Goal: Transaction & Acquisition: Purchase product/service

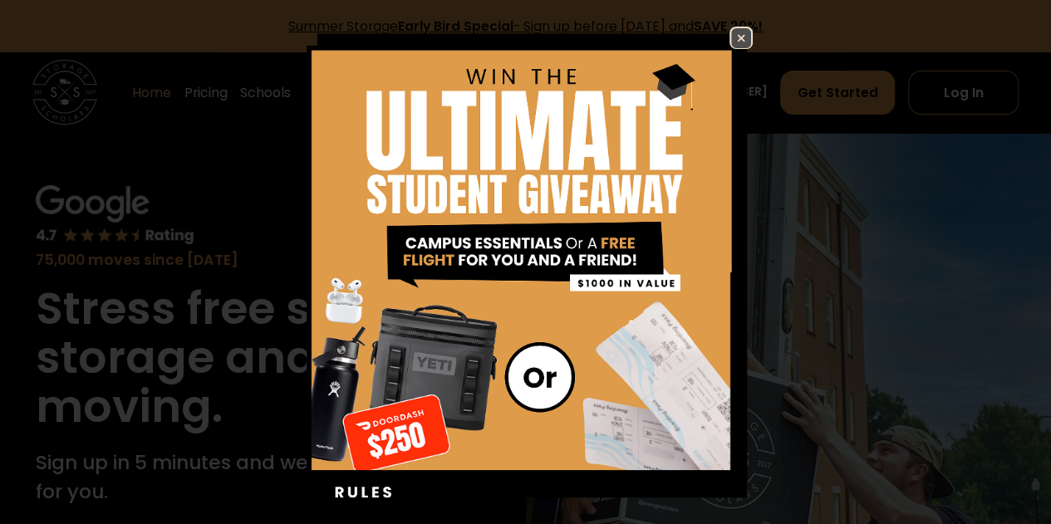
click at [740, 38] on link at bounding box center [741, 38] width 23 height 23
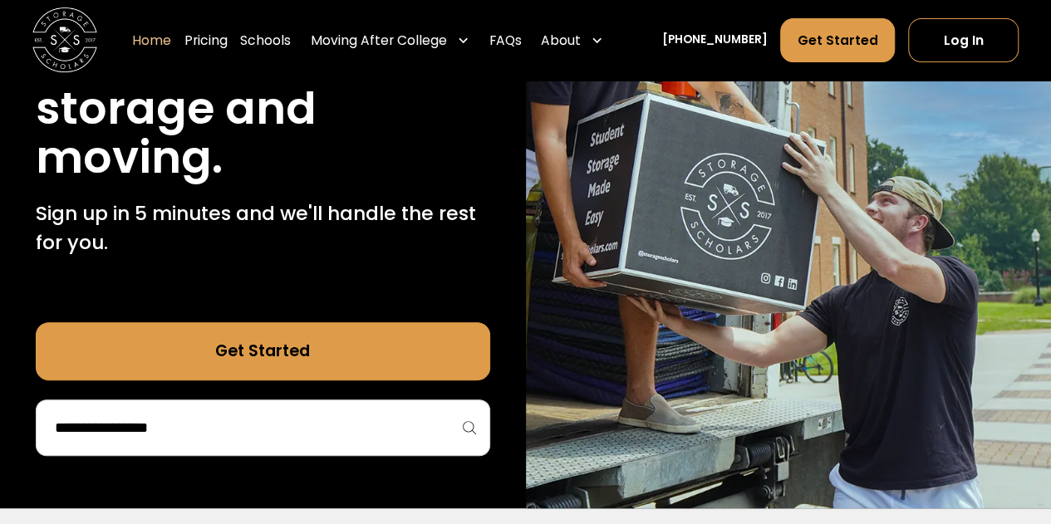
scroll to position [332, 0]
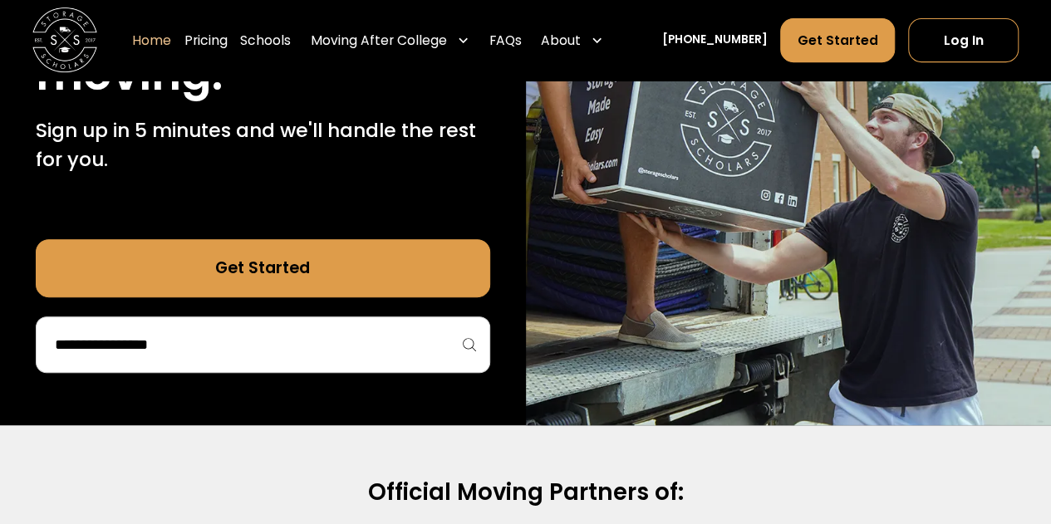
click at [322, 348] on input "search" at bounding box center [263, 345] width 420 height 28
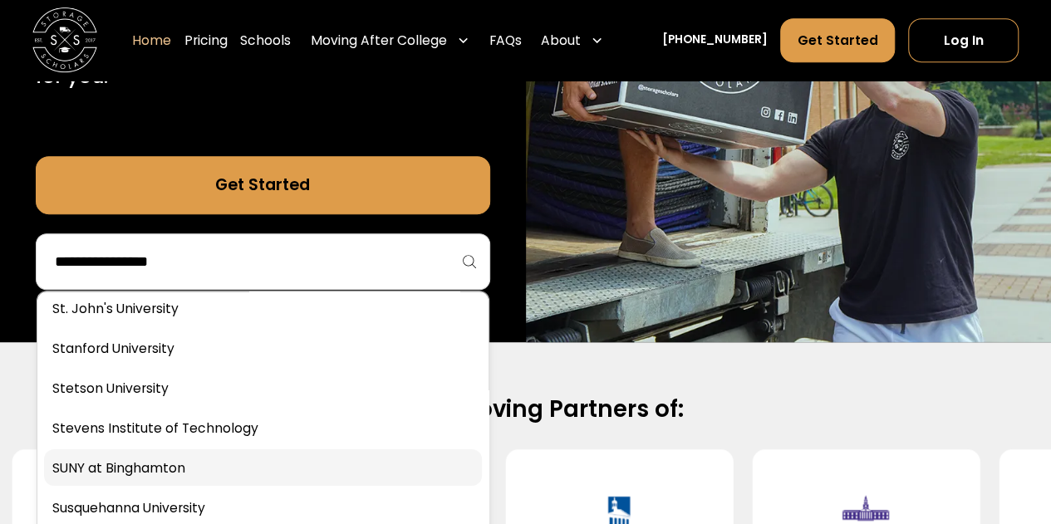
scroll to position [6316, 0]
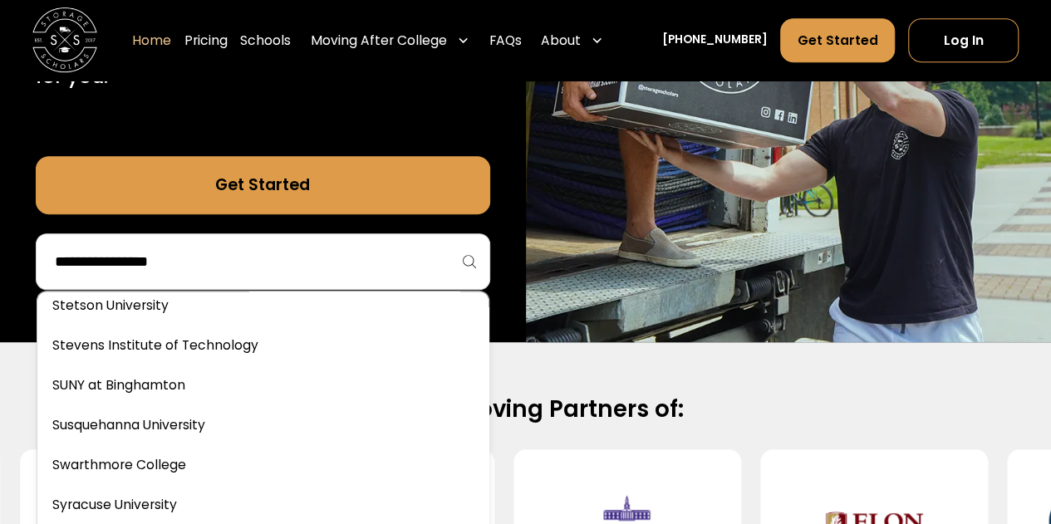
click at [834, 396] on h2 "Official Moving Partners of:" at bounding box center [525, 410] width 947 height 30
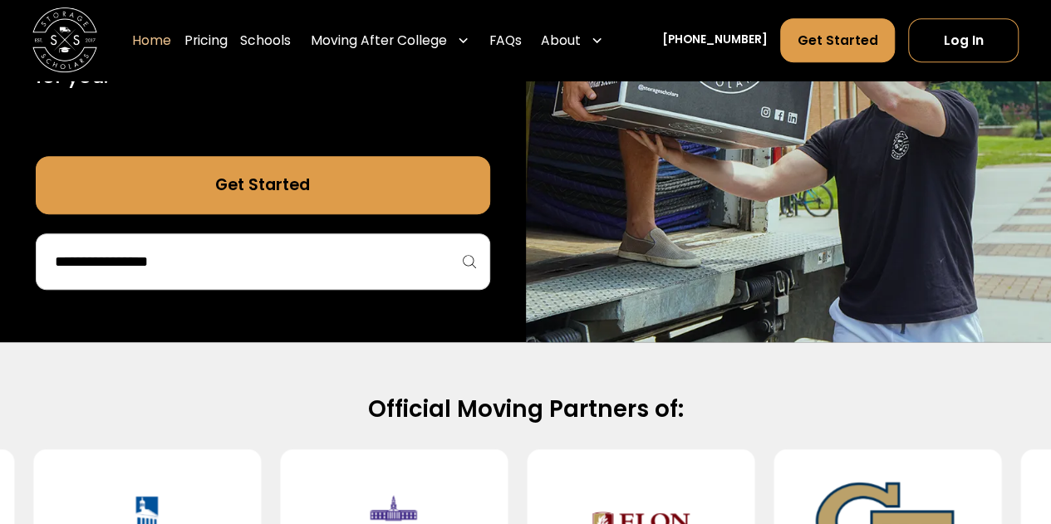
scroll to position [582, 0]
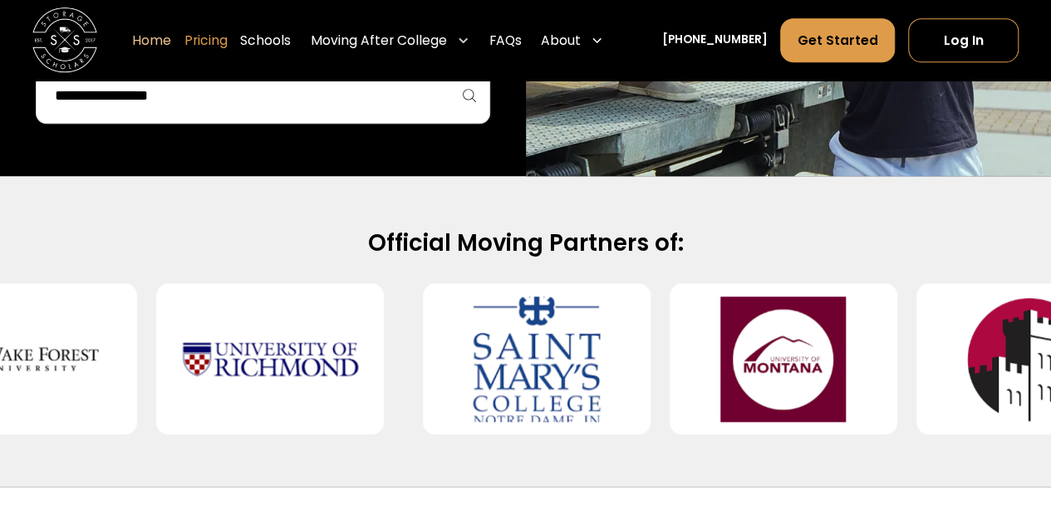
click at [228, 41] on link "Pricing" at bounding box center [205, 41] width 43 height 46
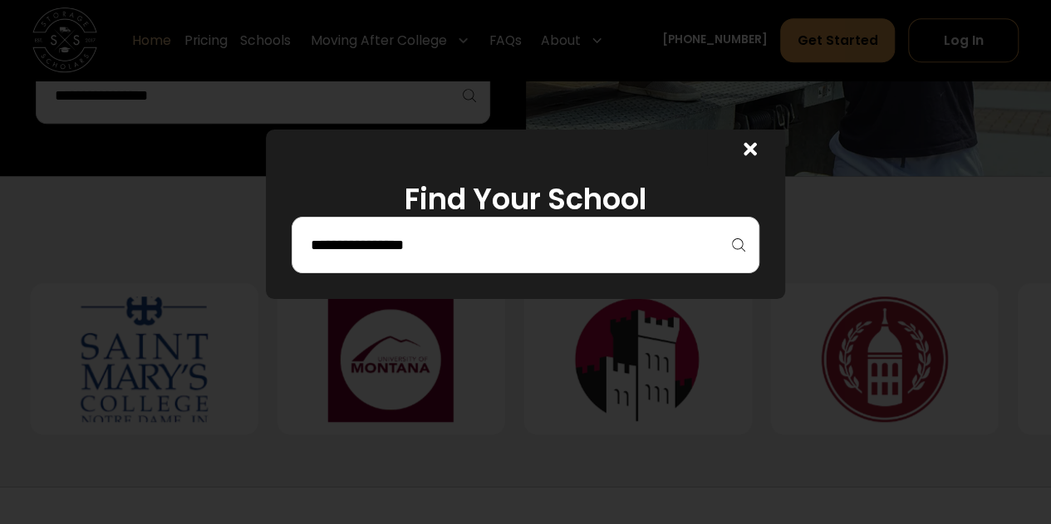
click at [516, 239] on input "search" at bounding box center [525, 245] width 433 height 28
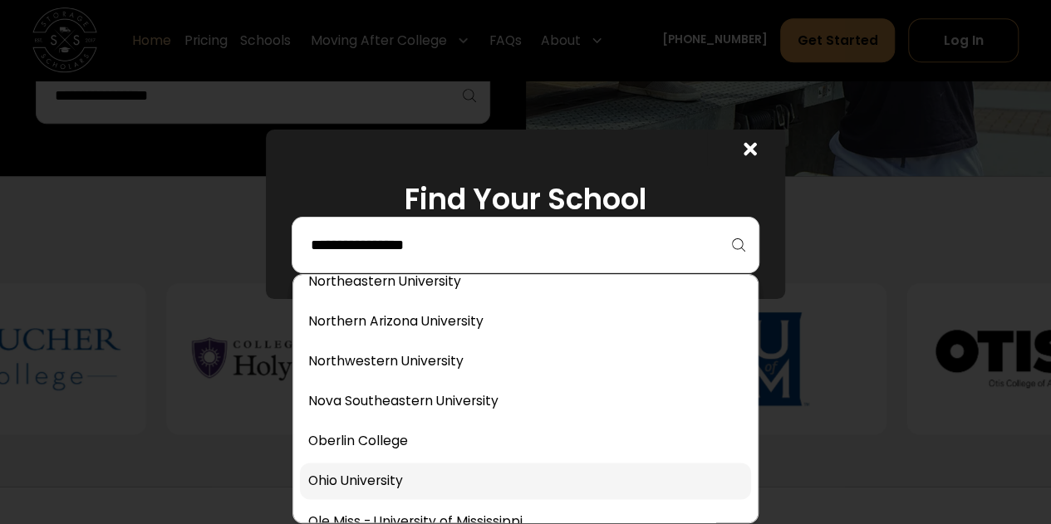
scroll to position [4571, 0]
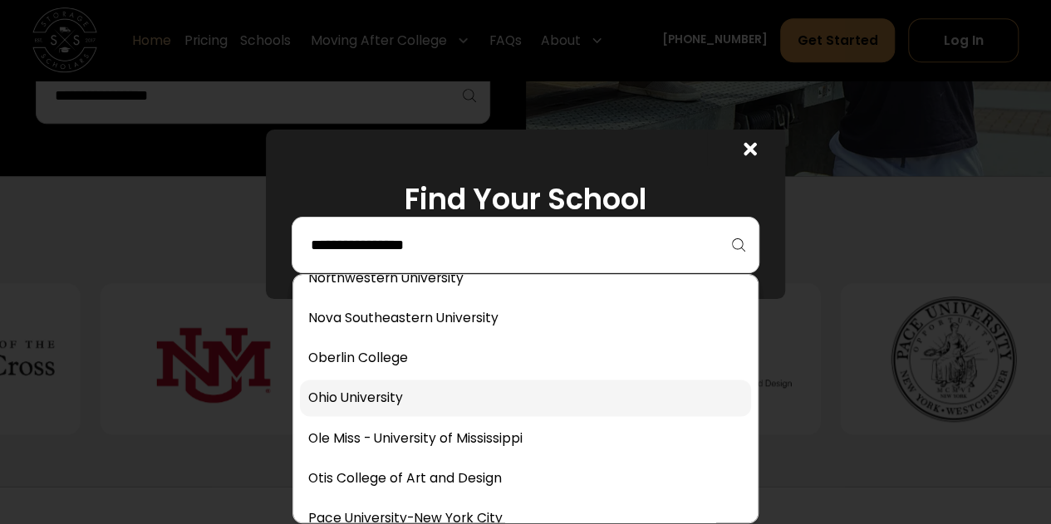
click at [520, 401] on link at bounding box center [525, 398] width 451 height 37
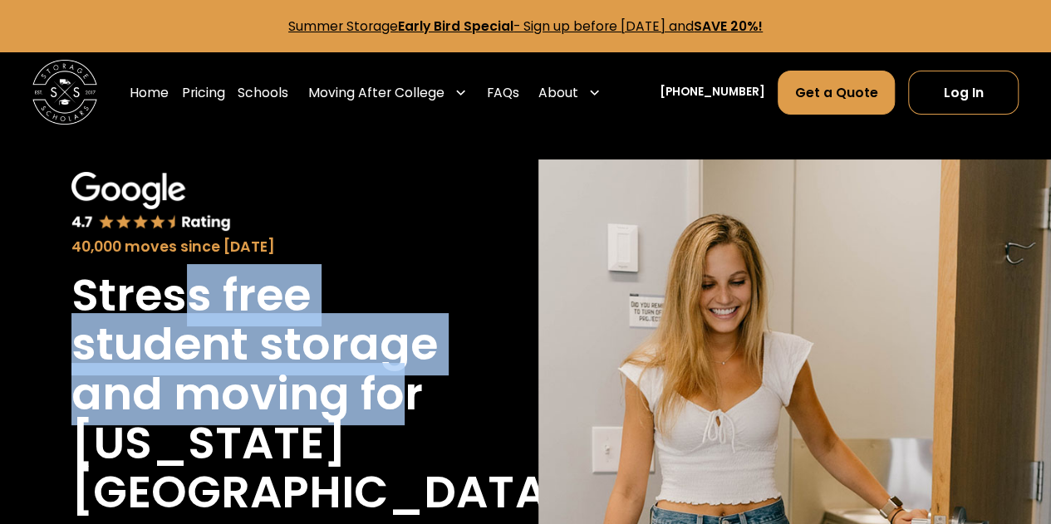
drag, startPoint x: 184, startPoint y: 313, endPoint x: 413, endPoint y: 411, distance: 249.5
click at [412, 416] on div "Stress free student storage and moving for Ohio University students." at bounding box center [255, 418] width 369 height 295
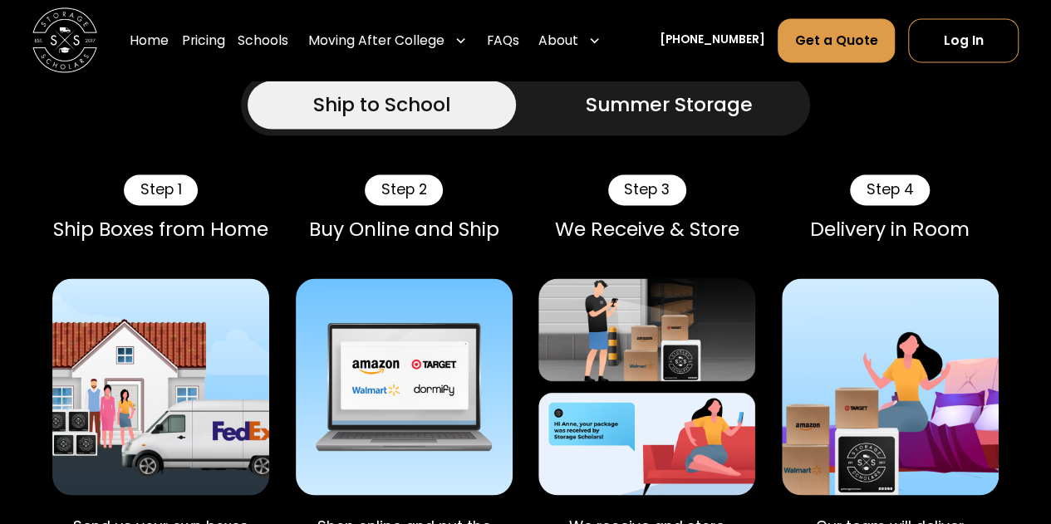
scroll to position [1247, 0]
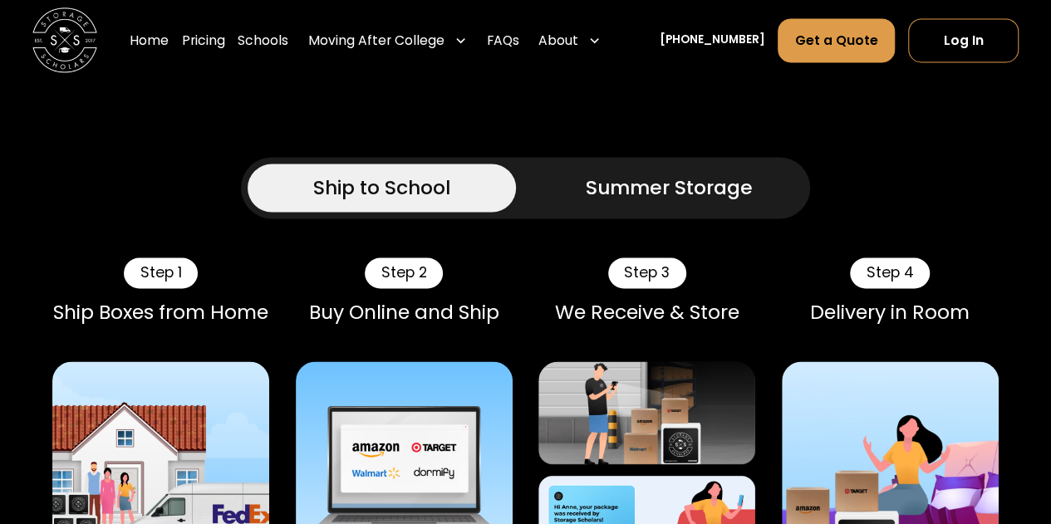
click at [642, 173] on div "Summer Storage" at bounding box center [669, 187] width 167 height 29
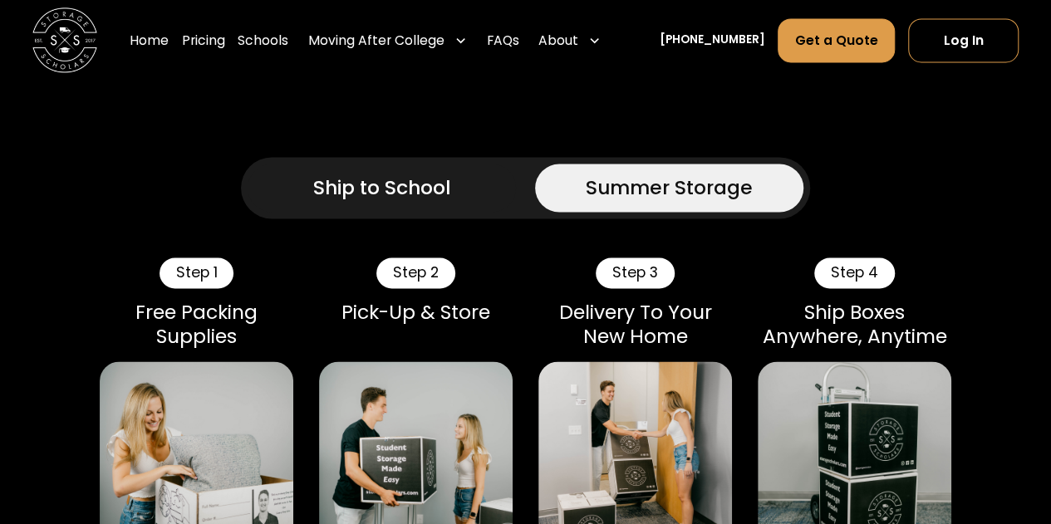
click at [520, 157] on div "Ship to School Summer Storage" at bounding box center [525, 187] width 568 height 61
click at [413, 173] on div "Ship to School" at bounding box center [381, 187] width 137 height 29
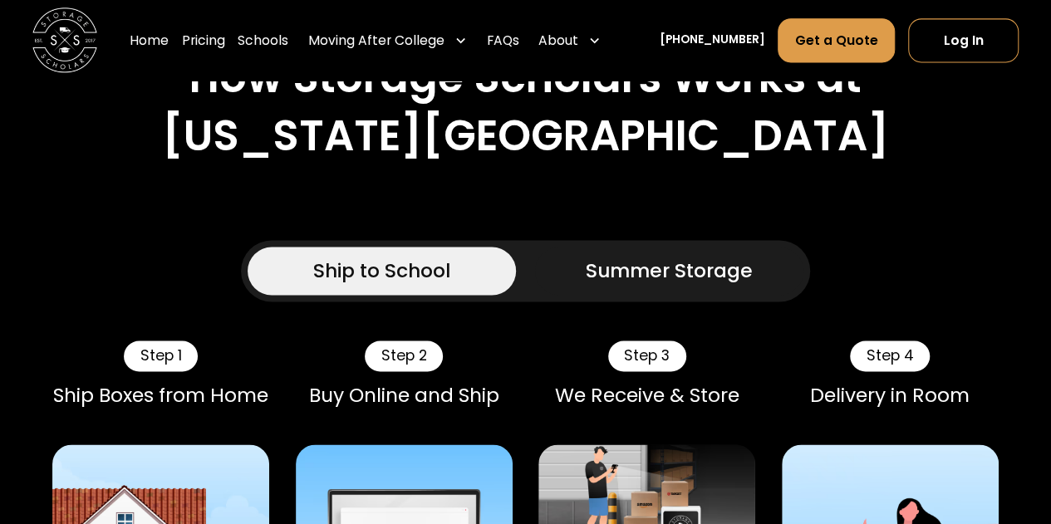
click at [627, 256] on div "Summer Storage" at bounding box center [669, 270] width 167 height 29
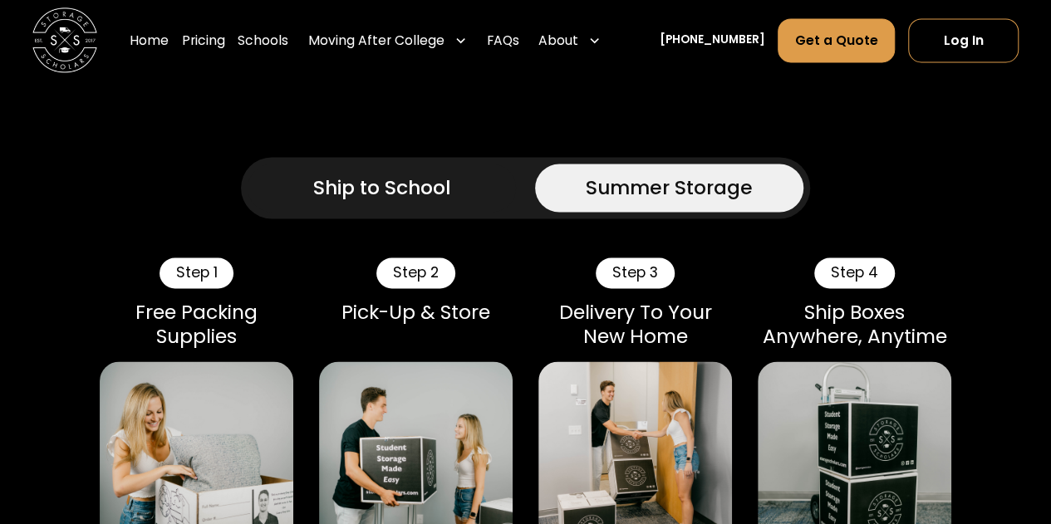
click at [427, 173] on div "Ship to School" at bounding box center [381, 187] width 137 height 29
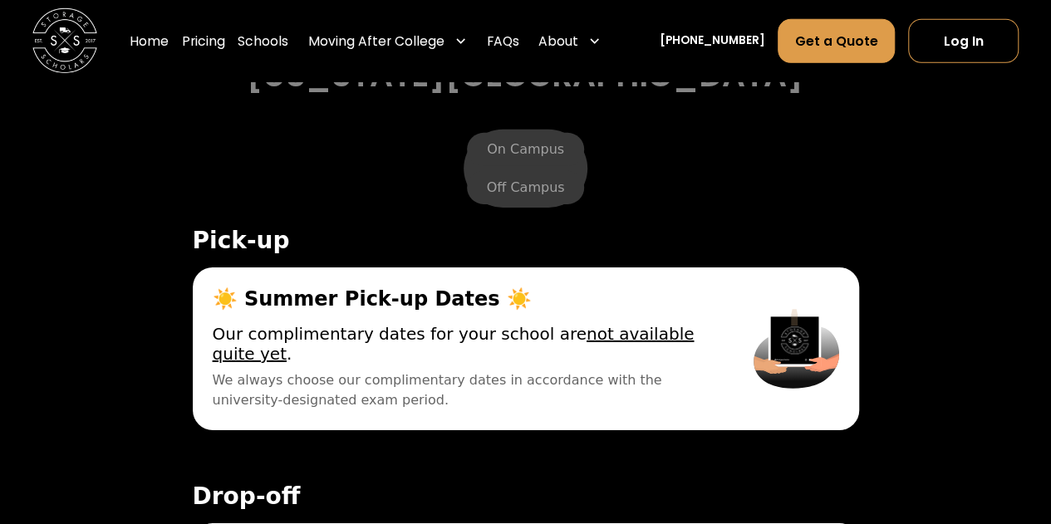
scroll to position [5817, 0]
